Goal: Find specific page/section: Find specific page/section

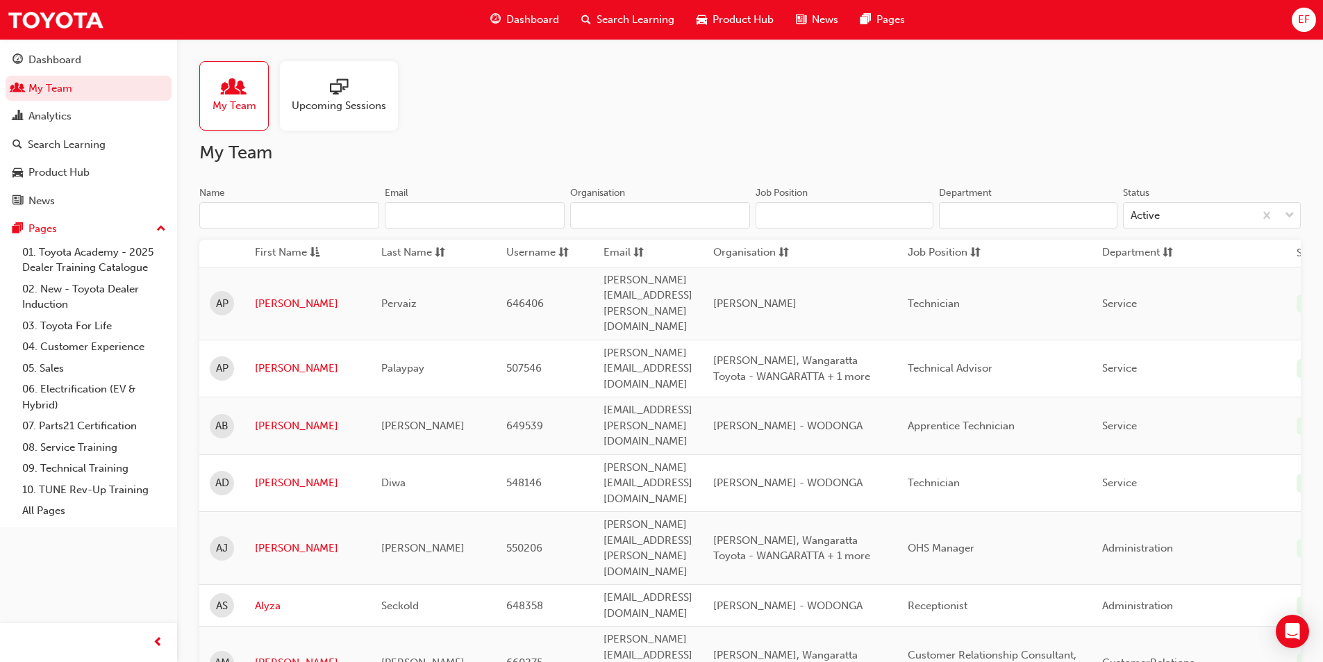
click at [285, 224] on input "Name" at bounding box center [289, 215] width 180 height 26
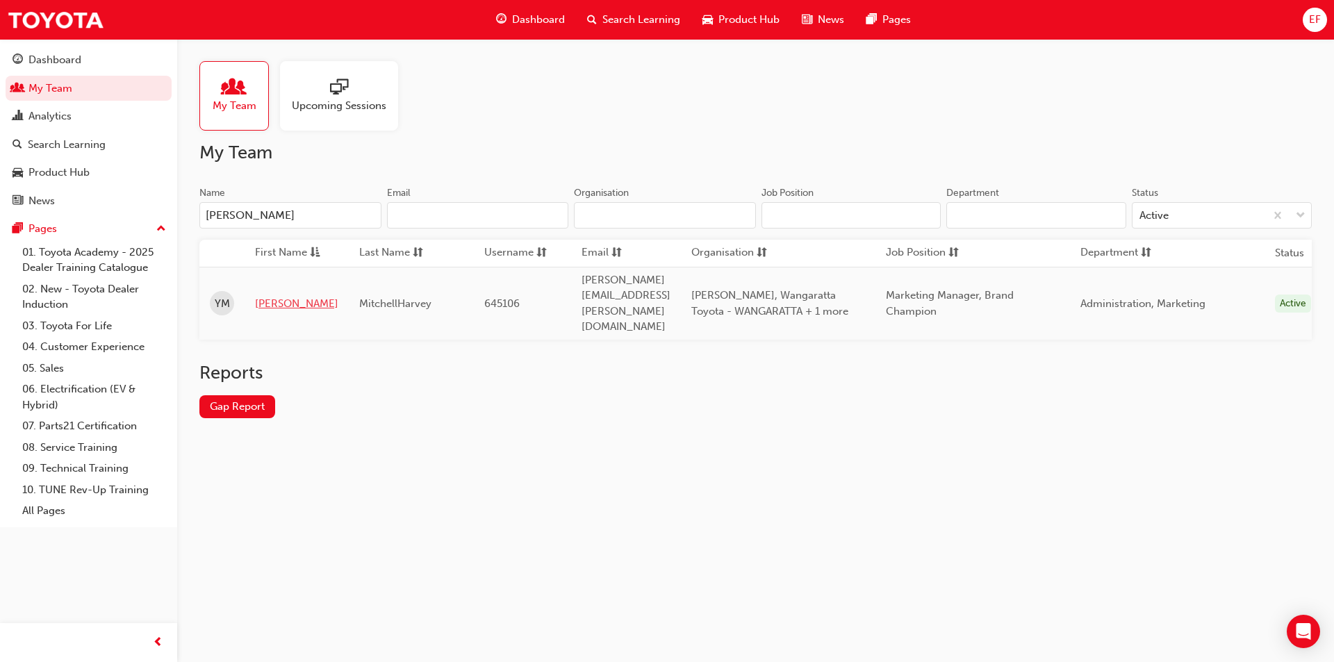
type input "[PERSON_NAME]"
click at [293, 296] on link "[PERSON_NAME]" at bounding box center [296, 304] width 83 height 16
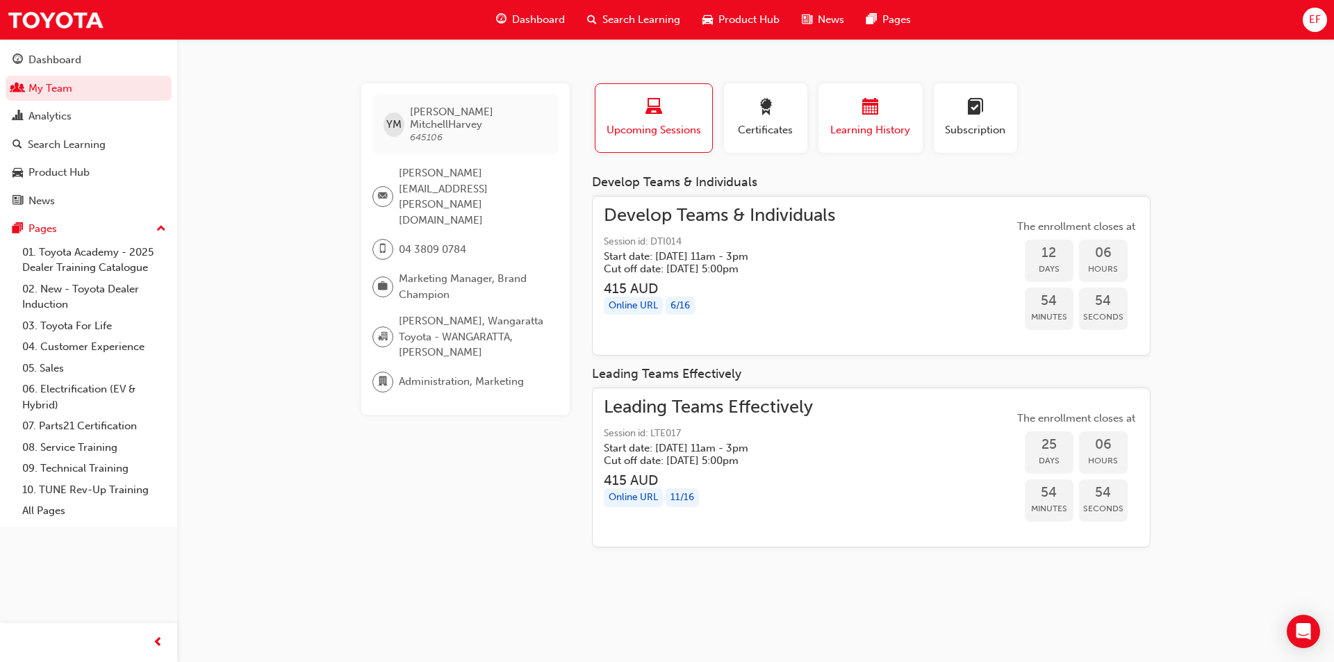
click at [851, 114] on div "button" at bounding box center [870, 110] width 83 height 22
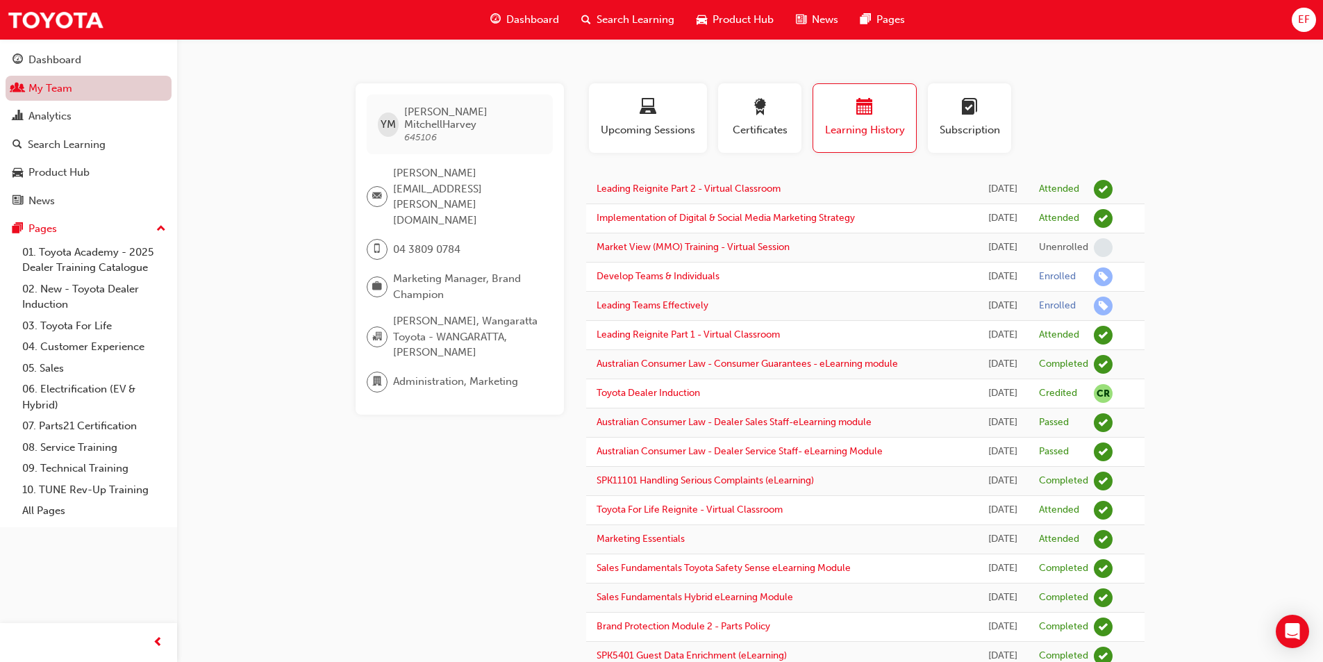
click at [62, 90] on link "My Team" at bounding box center [89, 89] width 166 height 26
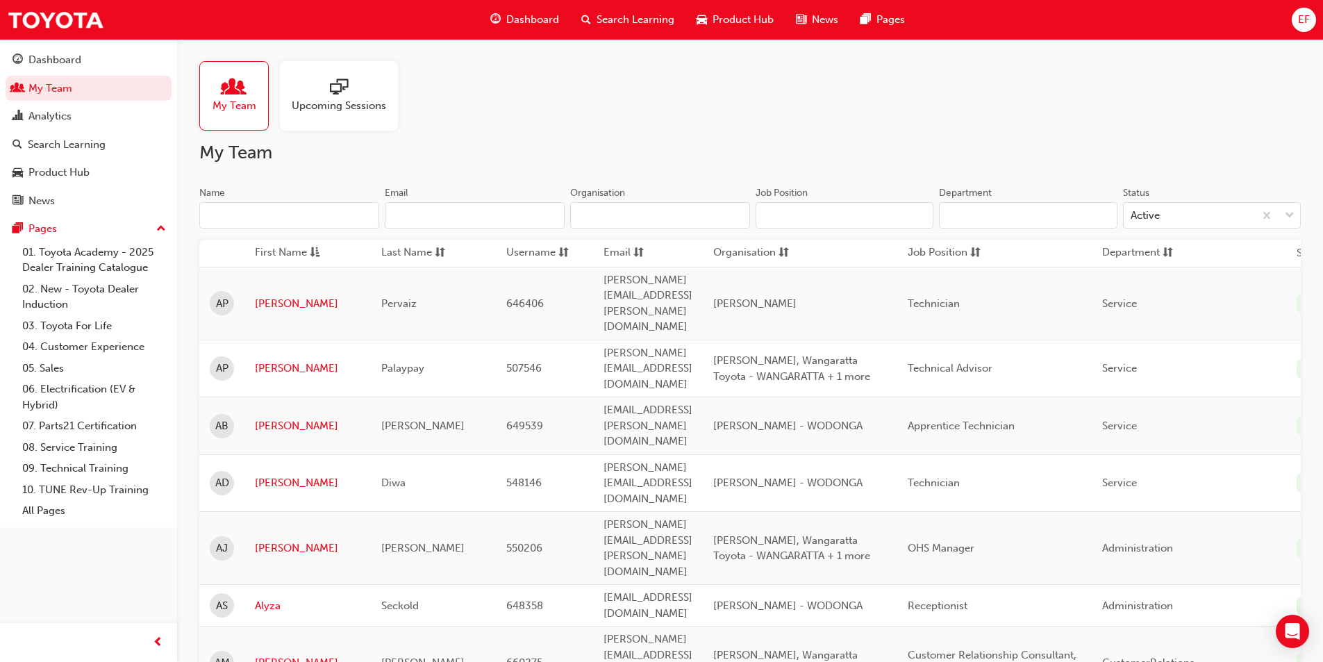
click at [238, 210] on input "Name" at bounding box center [289, 215] width 180 height 26
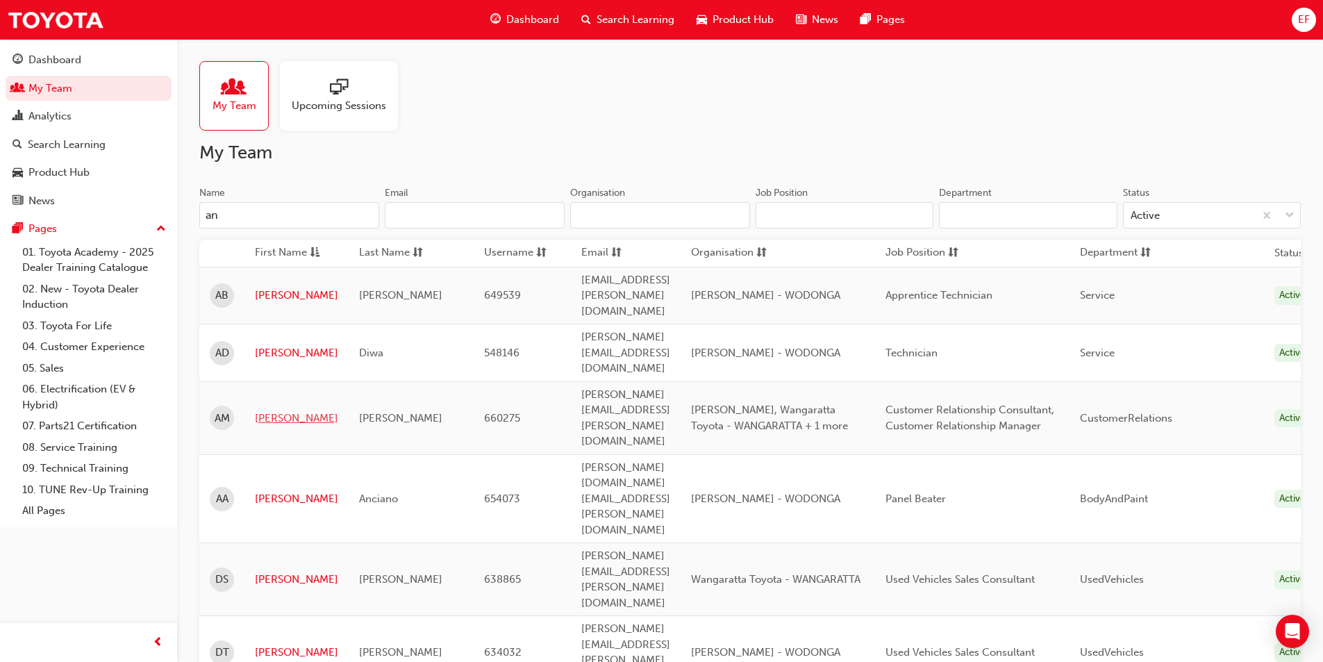
type input "an"
click at [267, 410] on link "[PERSON_NAME]" at bounding box center [296, 418] width 83 height 16
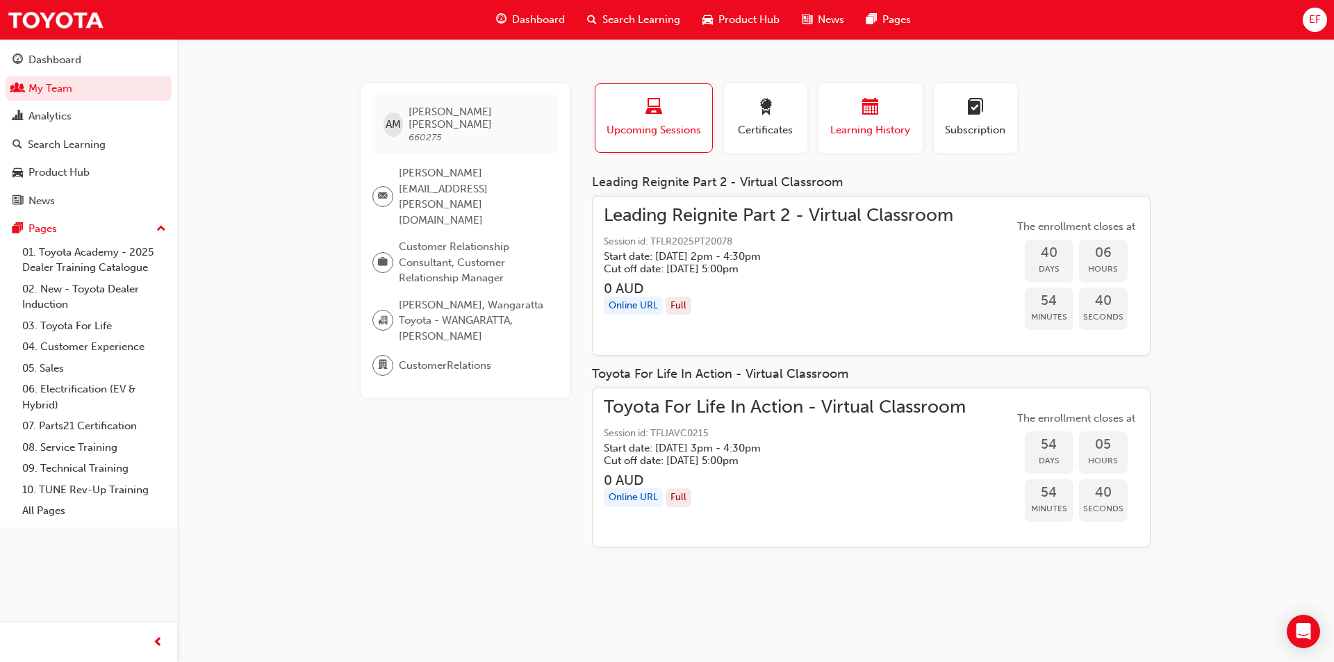
click at [873, 124] on span "Learning History" at bounding box center [870, 130] width 83 height 16
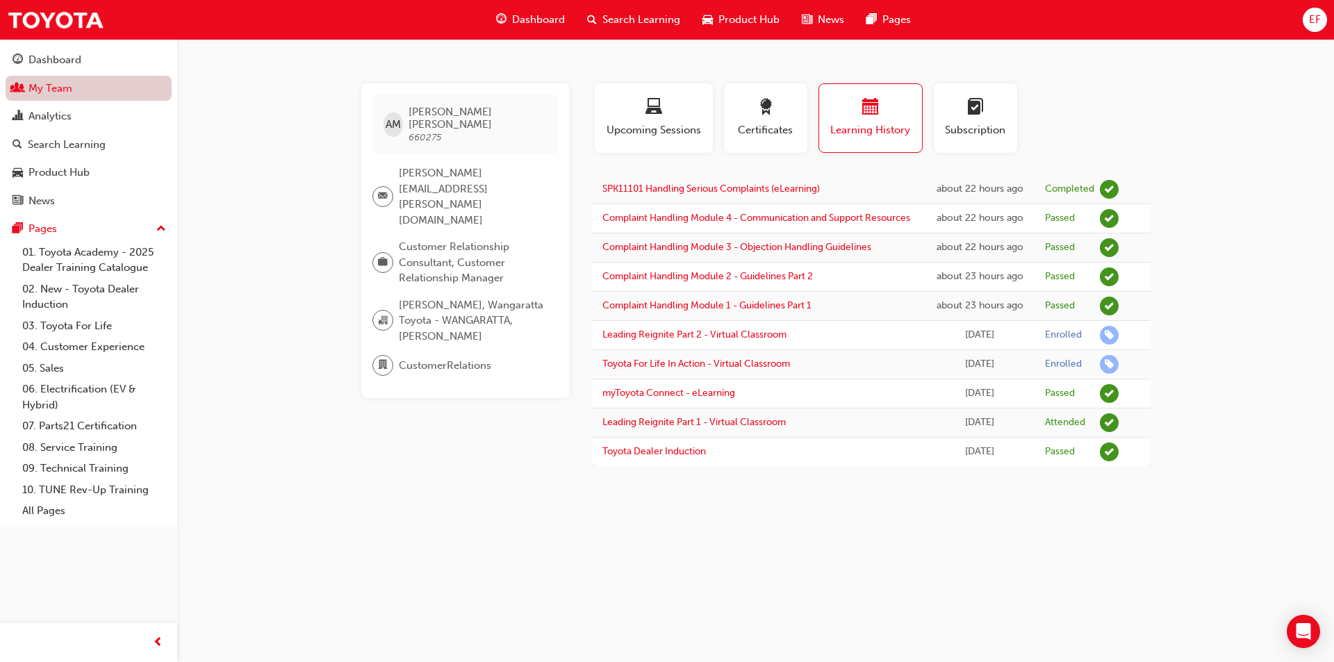
click at [78, 86] on link "My Team" at bounding box center [89, 89] width 166 height 26
